Goal: Navigation & Orientation: Find specific page/section

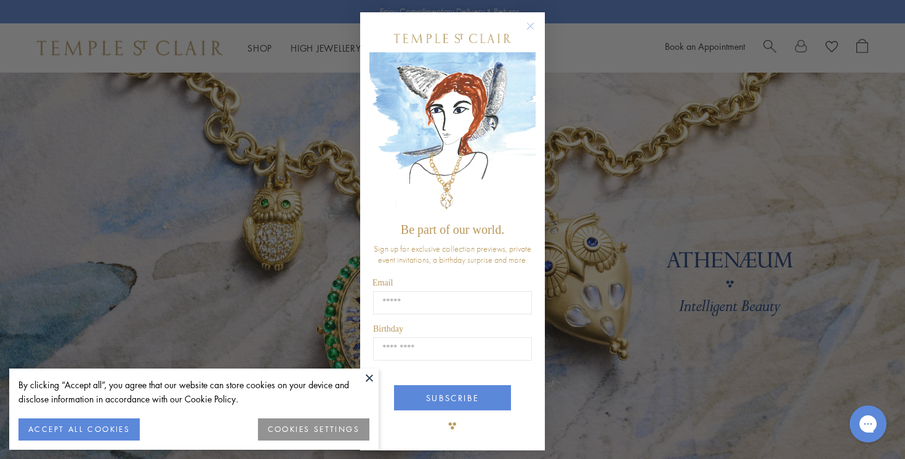
click at [533, 23] on circle "Close dialog" at bounding box center [530, 26] width 15 height 15
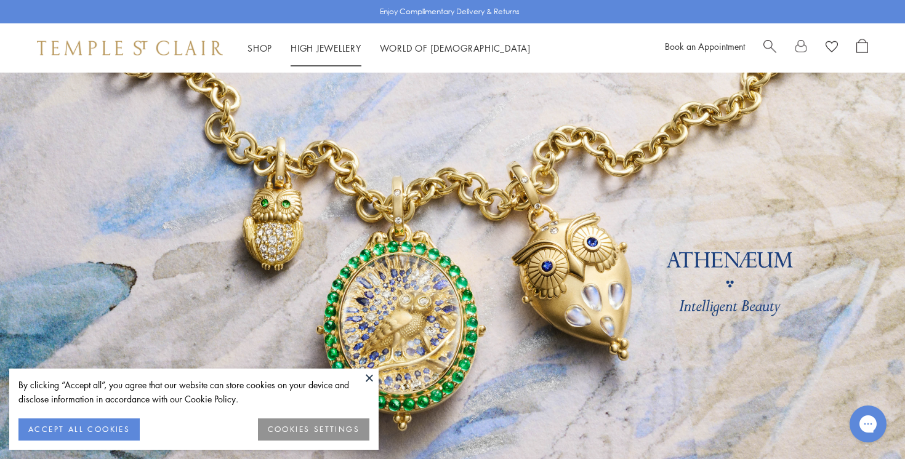
click at [334, 42] on li "High Jewellery High Jewellery" at bounding box center [326, 48] width 71 height 15
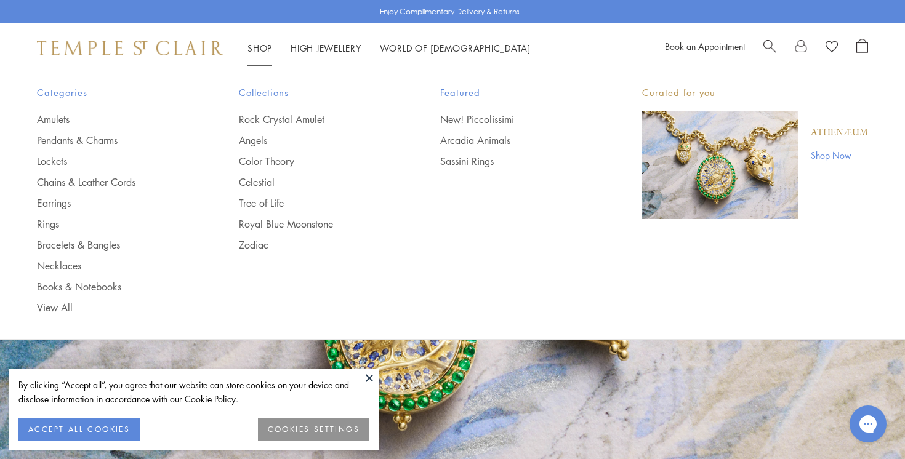
click at [256, 50] on link "Shop Shop" at bounding box center [259, 48] width 25 height 12
click at [71, 115] on link "Amulets" at bounding box center [113, 120] width 153 height 14
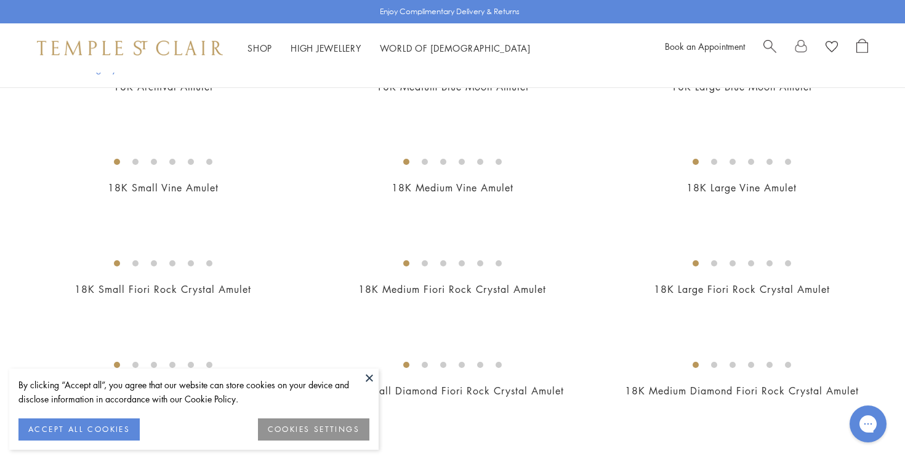
scroll to position [180, 0]
click at [370, 376] on button at bounding box center [369, 378] width 18 height 18
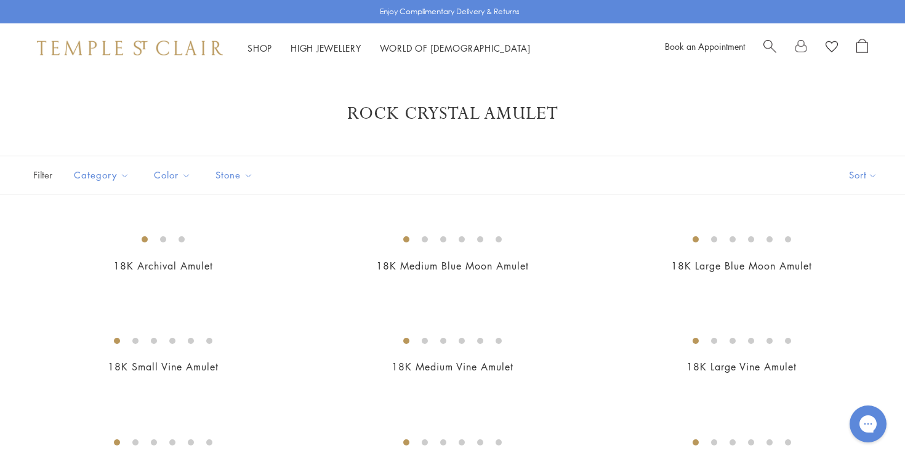
scroll to position [0, 0]
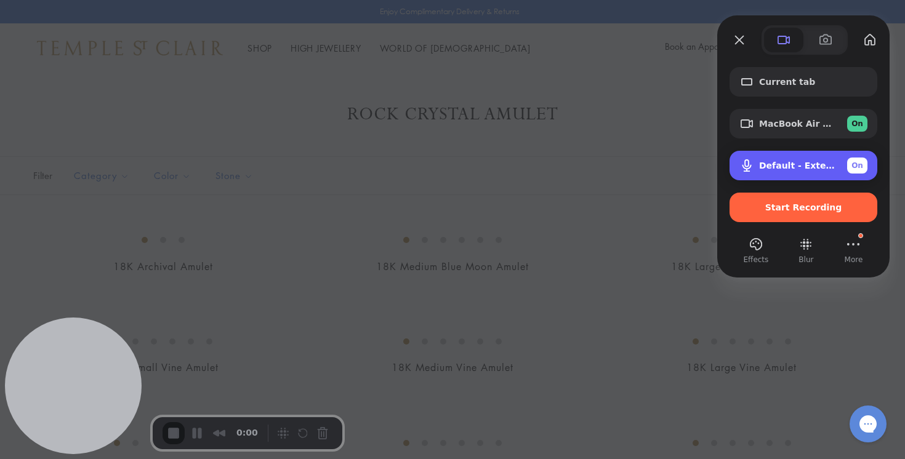
click at [787, 164] on span "Default - External Microphone (Built-in)" at bounding box center [798, 166] width 78 height 10
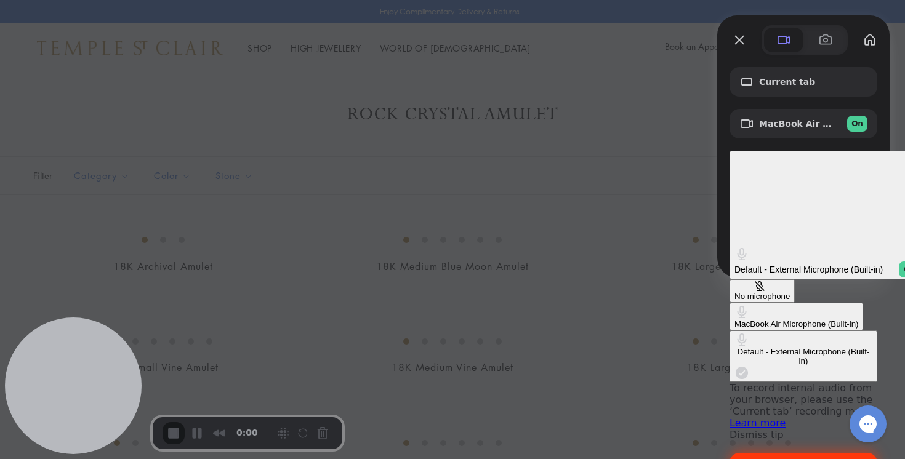
click at [751, 459] on span "Start Recording" at bounding box center [803, 468] width 128 height 10
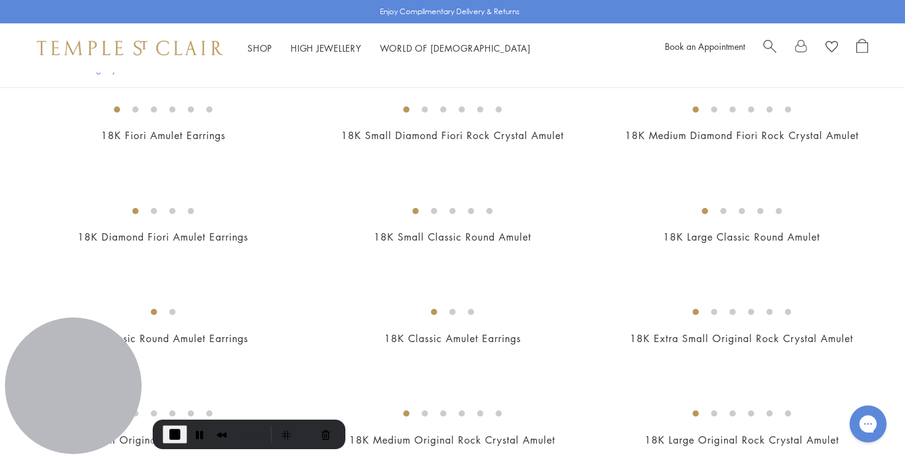
scroll to position [437, 0]
click at [167, 439] on span "End Recording" at bounding box center [174, 434] width 15 height 15
